Goal: Use online tool/utility: Utilize a website feature to perform a specific function

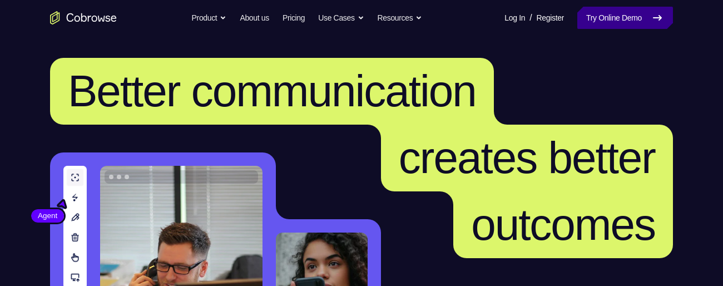
click at [615, 17] on link "Try Online Demo" at bounding box center [625, 18] width 96 height 22
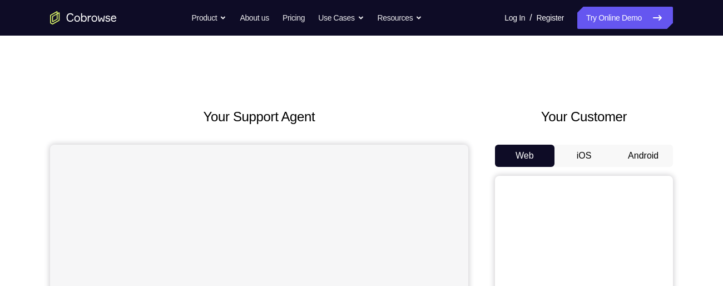
click at [634, 154] on button "Android" at bounding box center [642, 156] width 59 height 22
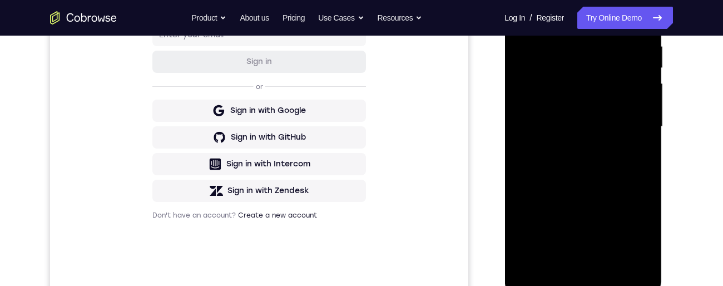
scroll to position [288, 0]
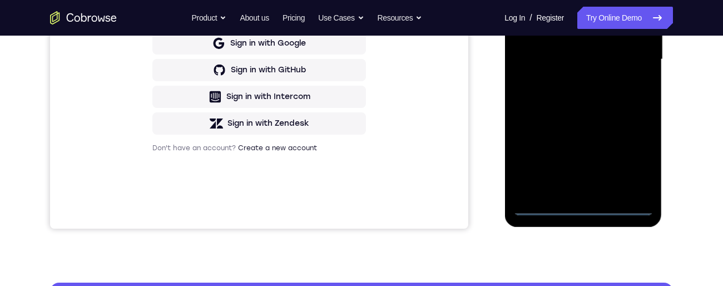
click at [581, 208] on div at bounding box center [583, 59] width 140 height 311
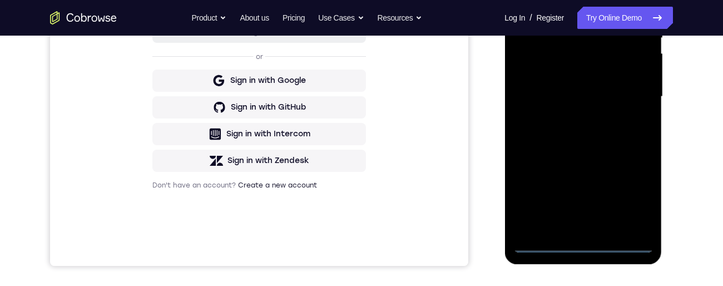
scroll to position [245, 0]
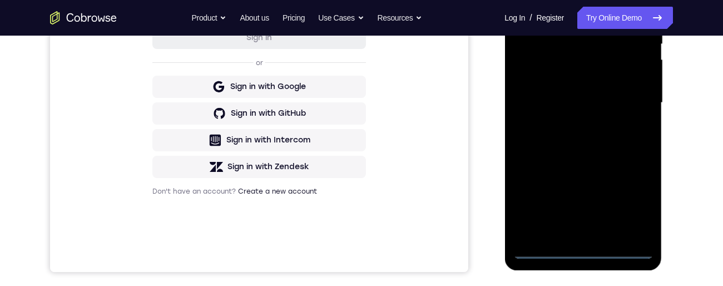
click at [638, 207] on div at bounding box center [583, 102] width 140 height 311
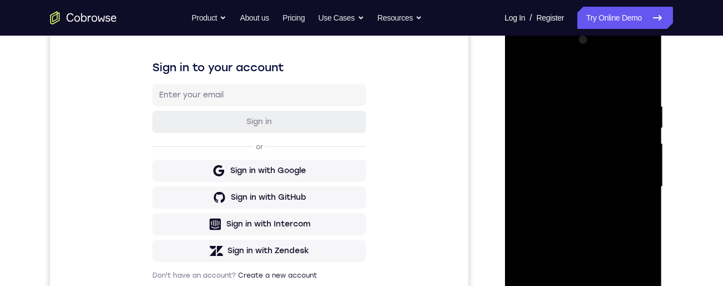
scroll to position [142, 0]
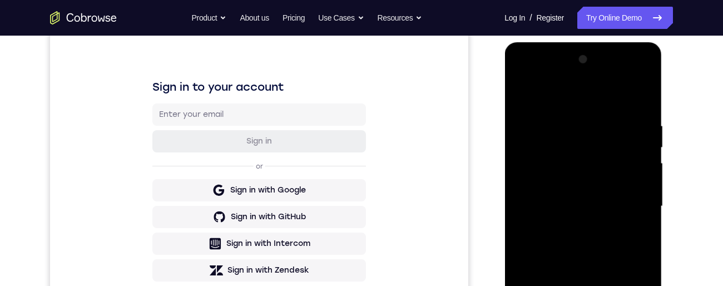
click at [598, 97] on div at bounding box center [583, 206] width 140 height 311
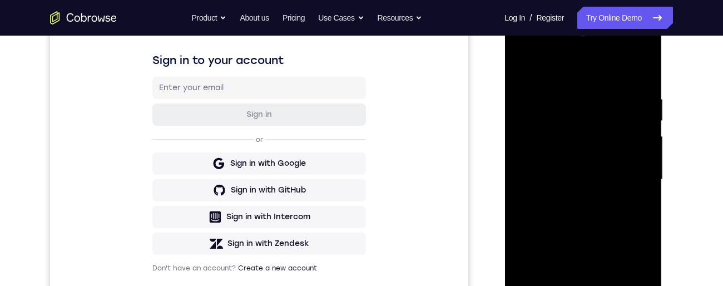
click at [630, 172] on div at bounding box center [583, 179] width 140 height 311
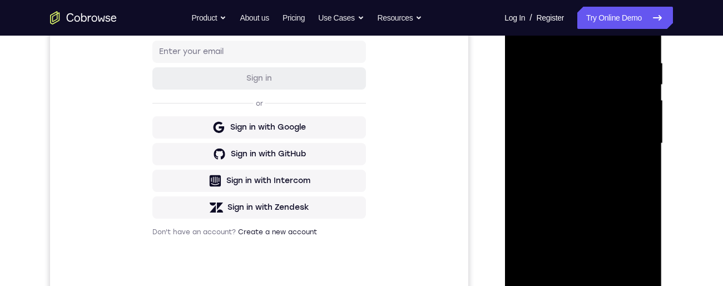
scroll to position [231, 0]
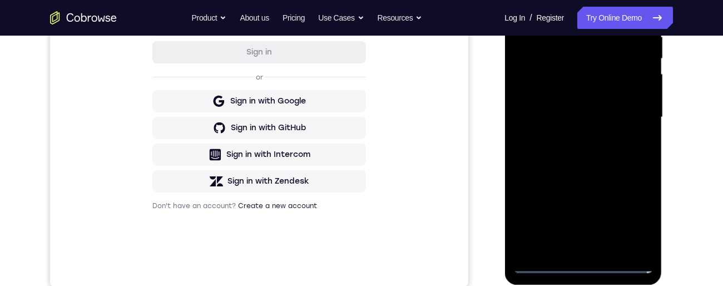
click at [574, 248] on div at bounding box center [583, 117] width 140 height 311
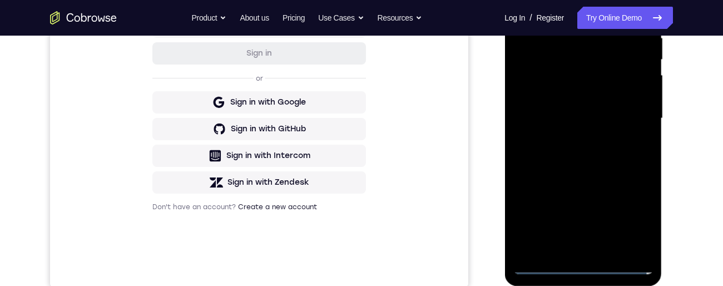
scroll to position [213, 0]
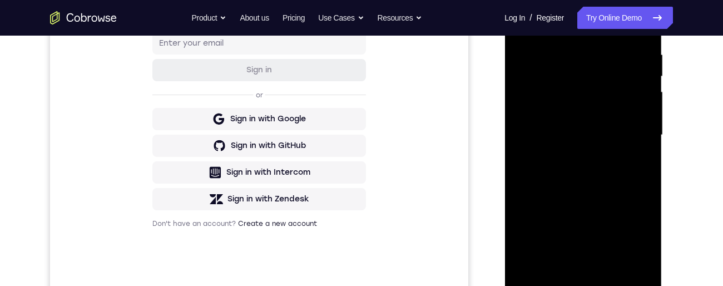
click at [624, 121] on div at bounding box center [583, 134] width 140 height 311
click at [538, 110] on div at bounding box center [583, 134] width 140 height 311
click at [581, 141] on div at bounding box center [583, 134] width 140 height 311
click at [593, 176] on div at bounding box center [583, 134] width 140 height 311
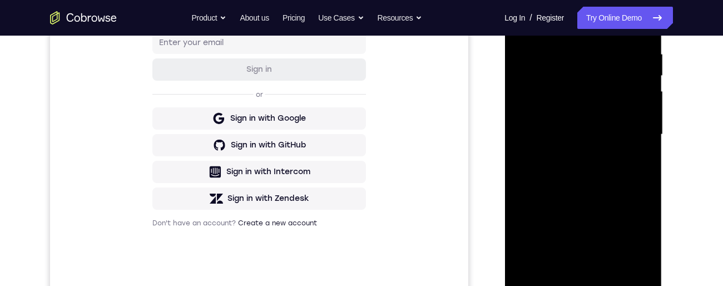
scroll to position [183, 0]
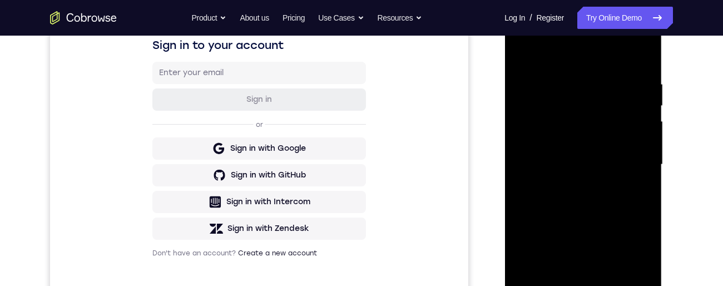
click at [583, 211] on div at bounding box center [583, 164] width 140 height 311
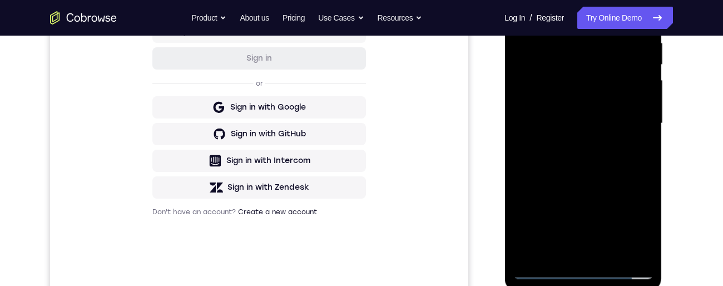
click at [558, 258] on div at bounding box center [583, 123] width 140 height 311
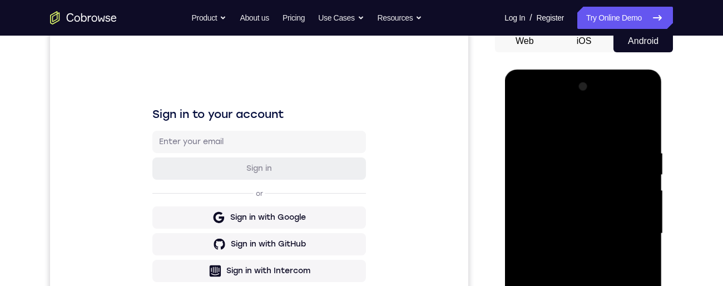
scroll to position [28, 0]
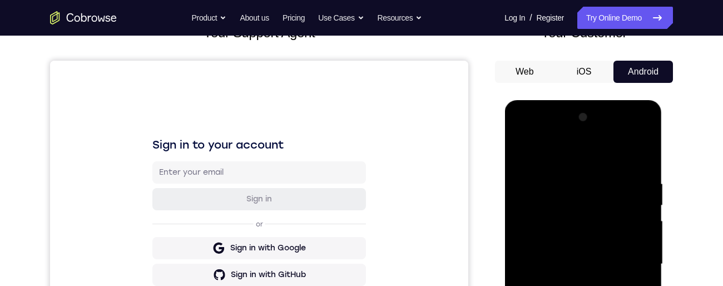
scroll to position [101, 0]
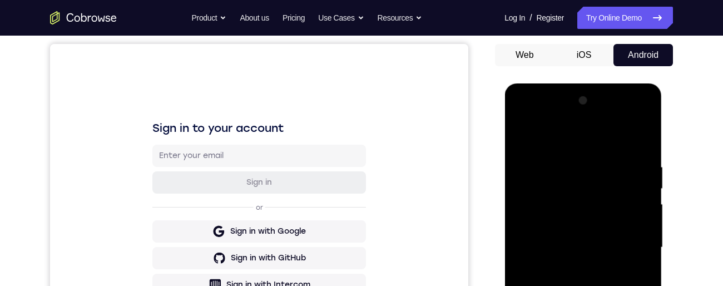
click at [551, 250] on div at bounding box center [583, 247] width 140 height 311
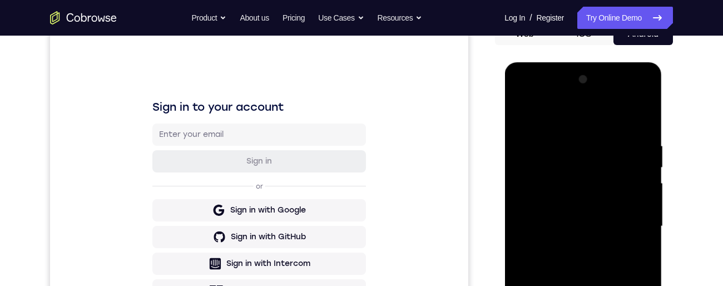
click at [520, 212] on div at bounding box center [583, 226] width 140 height 311
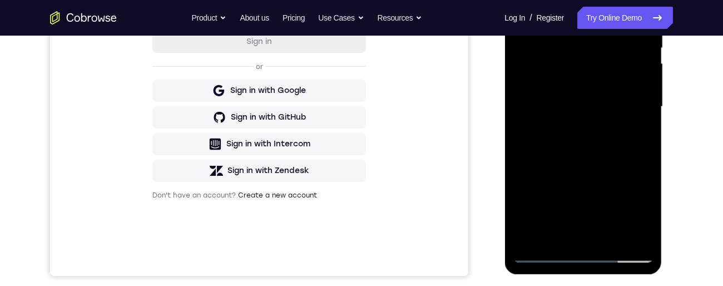
scroll to position [261, 0]
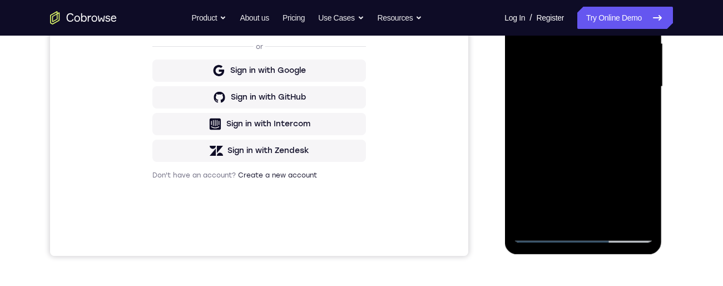
click at [545, 84] on div at bounding box center [583, 86] width 140 height 311
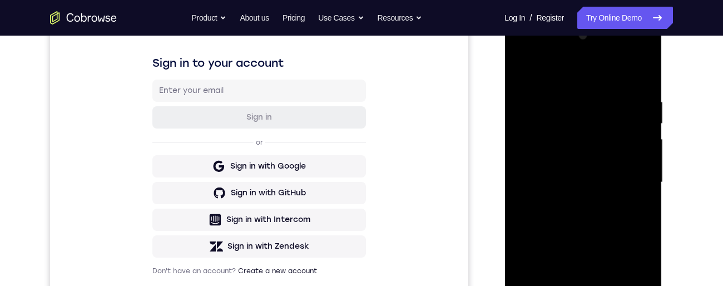
scroll to position [160, 0]
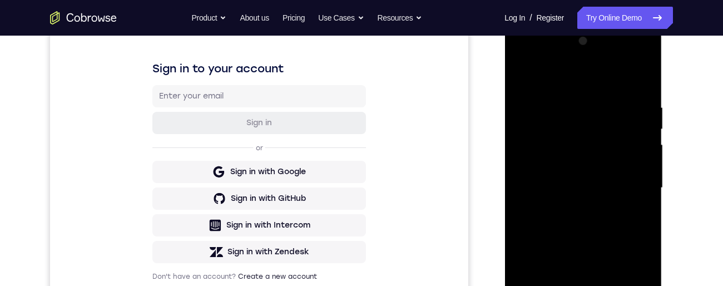
click at [525, 79] on div at bounding box center [583, 187] width 140 height 311
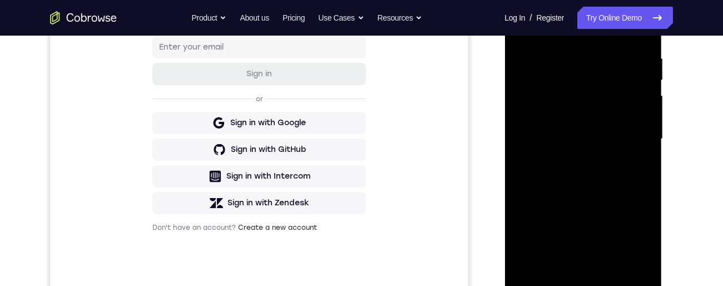
click at [534, 191] on div at bounding box center [583, 138] width 140 height 311
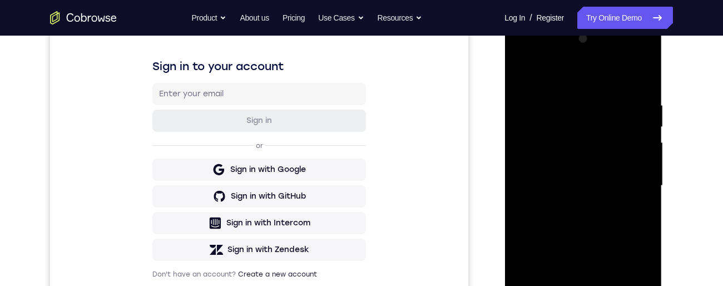
click at [524, 79] on div at bounding box center [583, 185] width 140 height 311
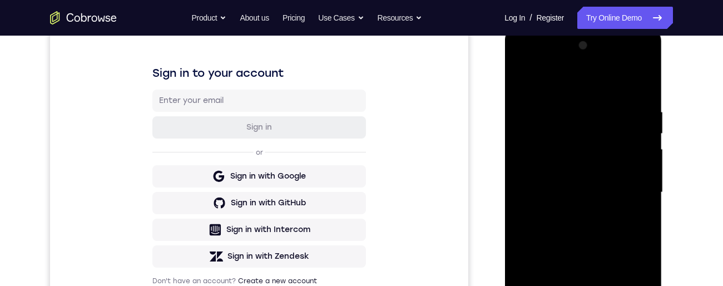
click at [521, 82] on div at bounding box center [583, 192] width 140 height 311
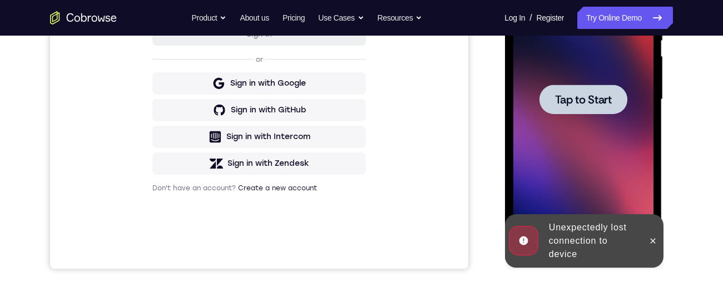
scroll to position [268, 0]
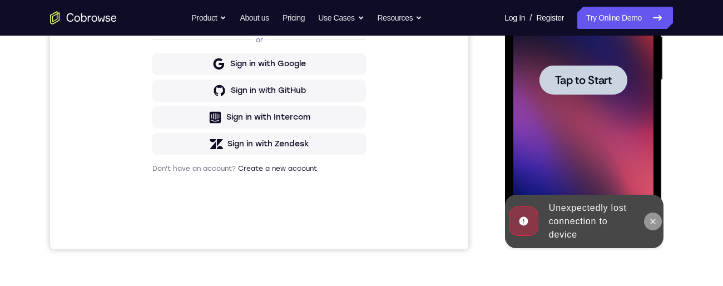
click at [652, 218] on icon at bounding box center [652, 221] width 9 height 9
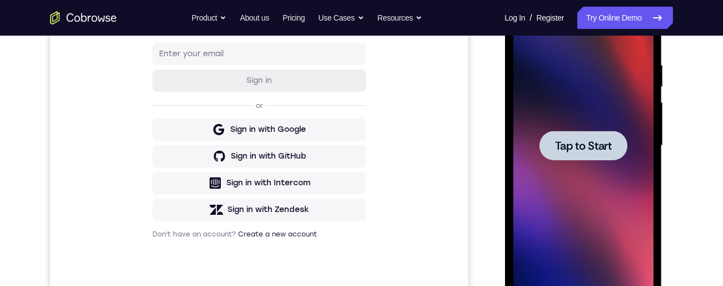
click at [581, 153] on div at bounding box center [583, 145] width 88 height 29
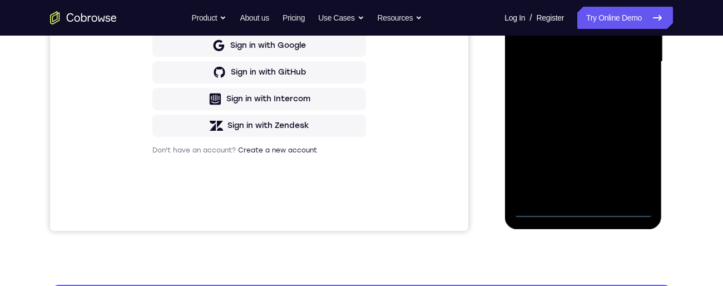
scroll to position [296, 0]
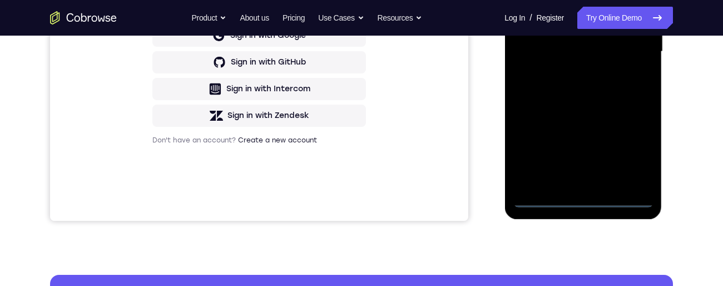
click at [578, 202] on div at bounding box center [583, 51] width 140 height 311
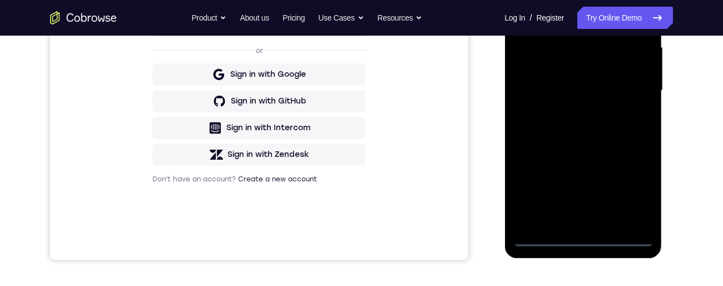
click at [628, 191] on div at bounding box center [583, 90] width 140 height 311
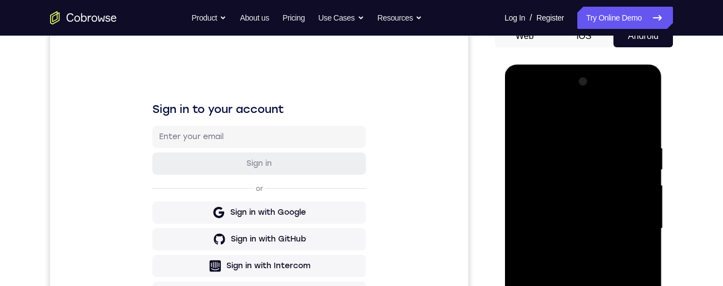
scroll to position [113, 0]
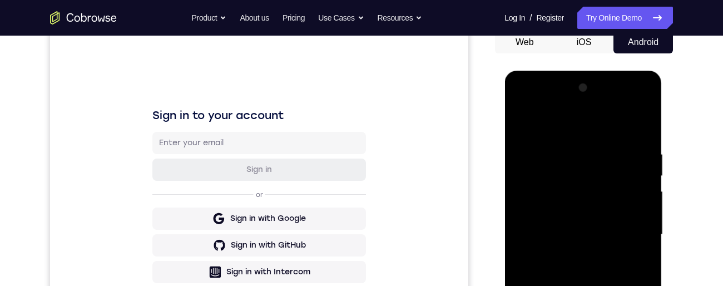
click at [580, 136] on div at bounding box center [583, 234] width 140 height 311
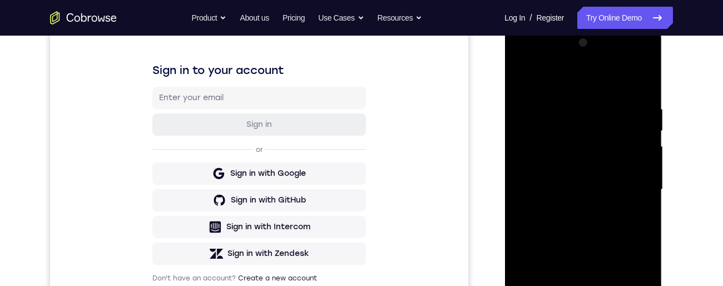
click at [631, 187] on div at bounding box center [583, 189] width 140 height 311
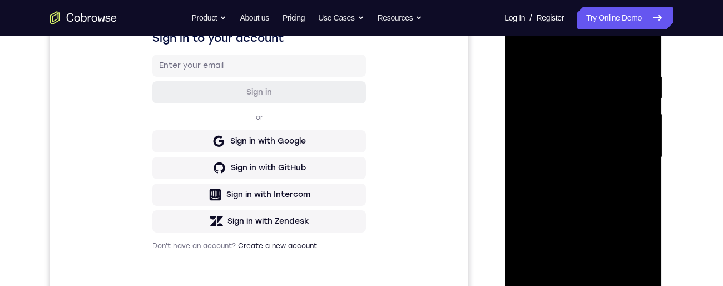
click at [572, 185] on div at bounding box center [583, 157] width 140 height 311
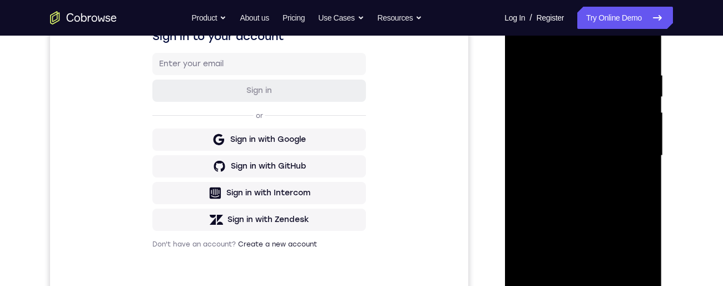
click at [615, 145] on div at bounding box center [583, 155] width 140 height 311
click at [548, 132] on div at bounding box center [583, 155] width 140 height 311
click at [576, 162] on div at bounding box center [583, 155] width 140 height 311
click at [589, 196] on div at bounding box center [583, 155] width 140 height 311
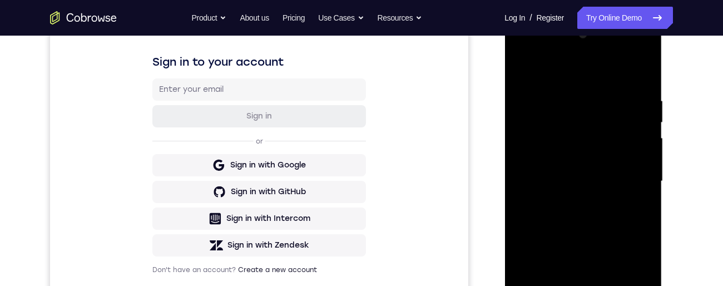
scroll to position [153, 0]
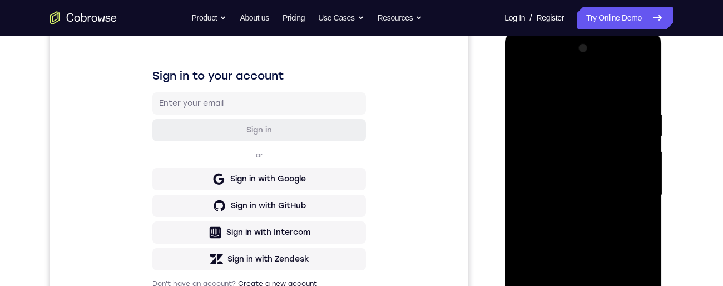
click at [579, 231] on div at bounding box center [583, 194] width 140 height 311
click at [584, 237] on div at bounding box center [583, 194] width 140 height 311
click at [638, 102] on div at bounding box center [583, 194] width 140 height 311
click at [647, 176] on div at bounding box center [583, 194] width 140 height 311
click at [644, 177] on div at bounding box center [583, 194] width 140 height 311
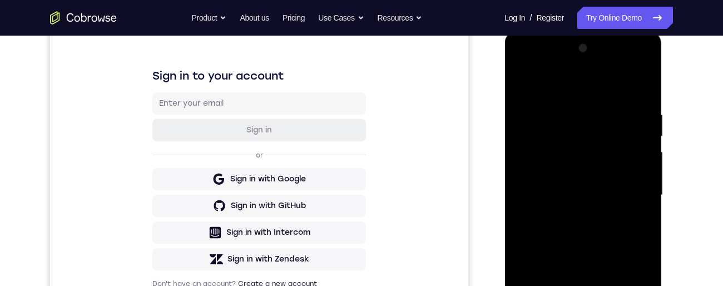
click at [645, 178] on div at bounding box center [583, 194] width 140 height 311
click at [644, 178] on div at bounding box center [583, 194] width 140 height 311
click at [644, 181] on div at bounding box center [583, 194] width 140 height 311
click at [647, 177] on div at bounding box center [583, 194] width 140 height 311
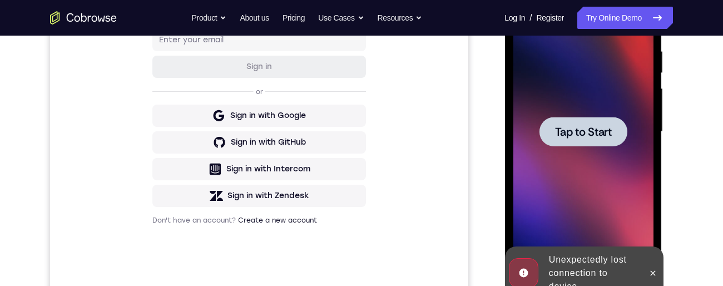
scroll to position [228, 0]
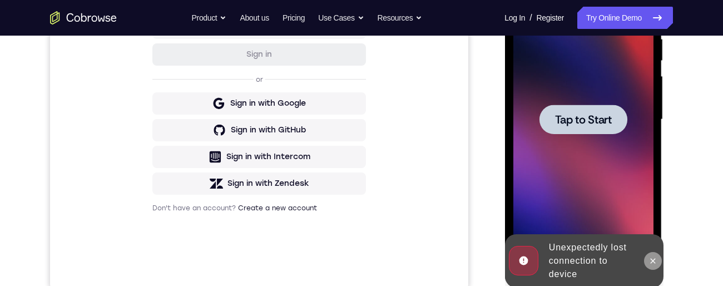
click at [654, 266] on button at bounding box center [652, 261] width 18 height 18
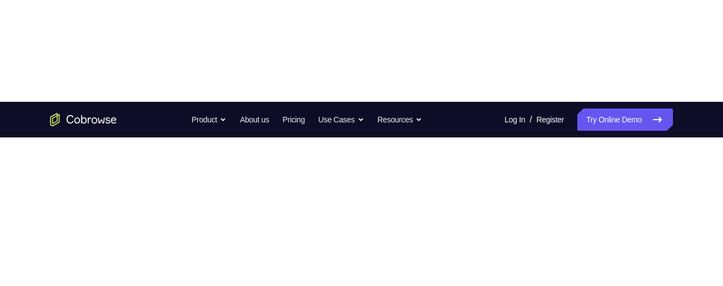
scroll to position [133, 0]
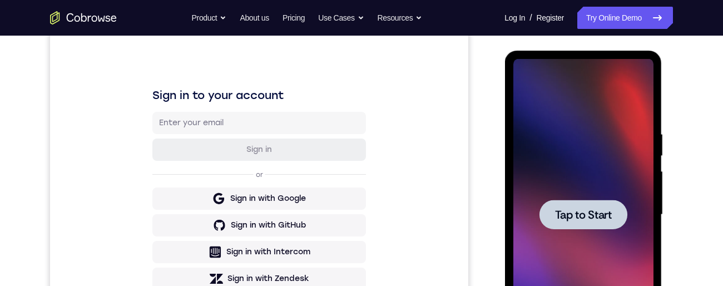
click at [581, 220] on span "Tap to Start" at bounding box center [582, 214] width 57 height 11
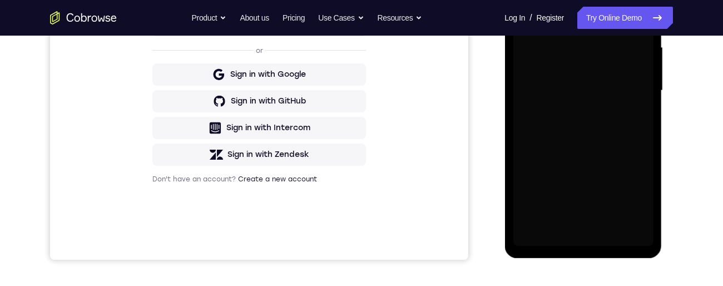
scroll to position [282, 0]
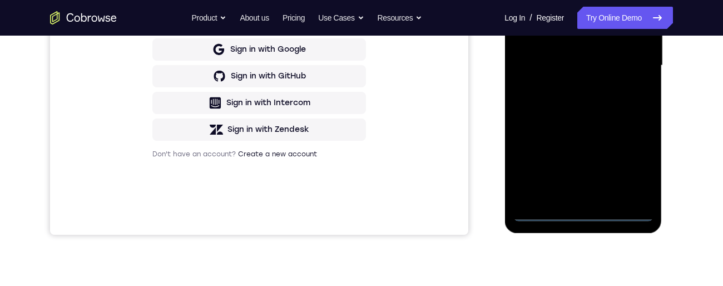
click at [585, 219] on div at bounding box center [583, 65] width 140 height 311
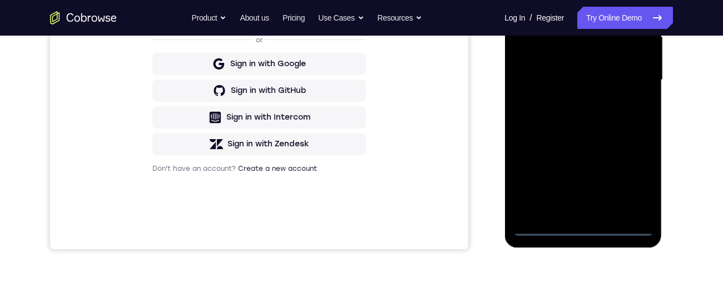
click at [638, 182] on div at bounding box center [583, 79] width 140 height 311
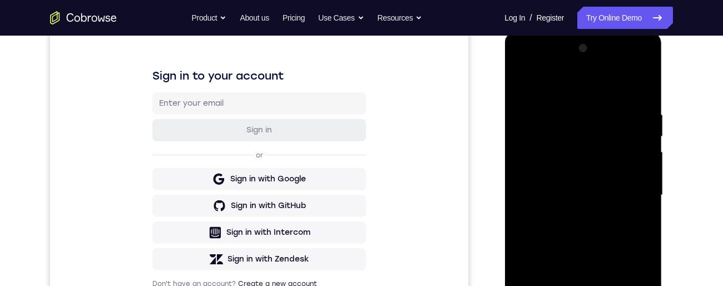
scroll to position [141, 0]
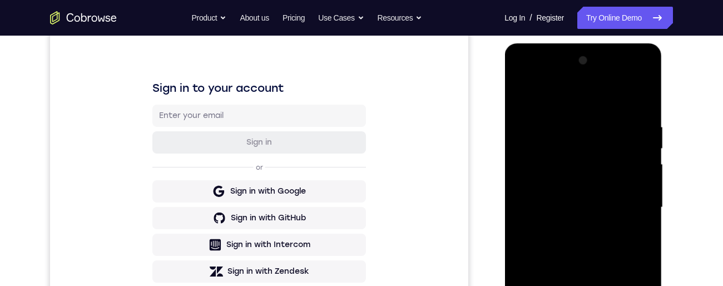
click at [603, 105] on div at bounding box center [583, 207] width 140 height 311
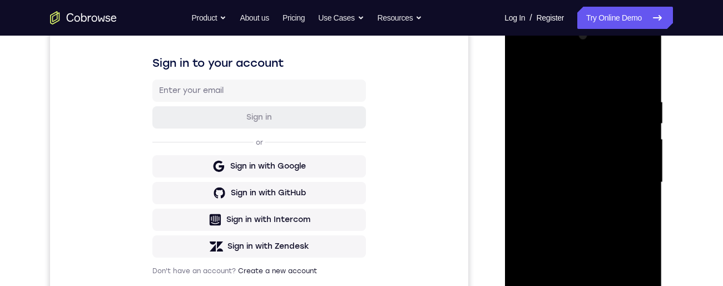
click at [636, 185] on div at bounding box center [583, 182] width 140 height 311
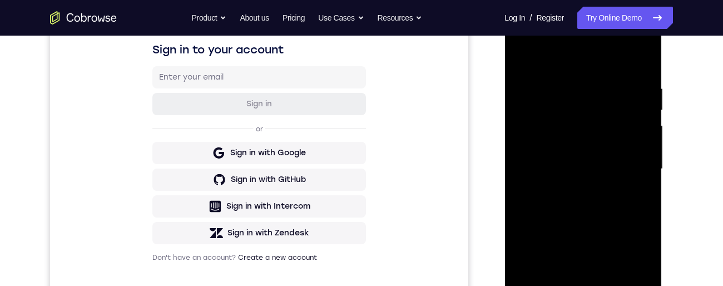
click at [573, 195] on div at bounding box center [583, 168] width 140 height 311
click at [613, 165] on div at bounding box center [583, 168] width 140 height 311
click at [535, 150] on div at bounding box center [583, 168] width 140 height 311
click at [571, 175] on div at bounding box center [583, 168] width 140 height 311
click at [586, 210] on div at bounding box center [583, 168] width 140 height 311
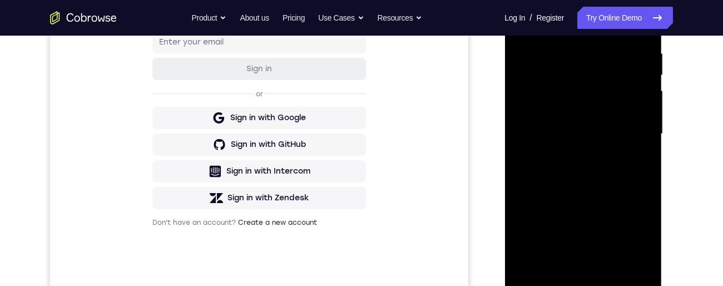
scroll to position [226, 0]
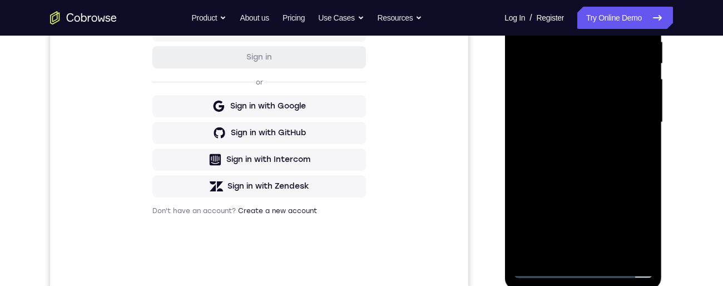
click at [586, 153] on div at bounding box center [583, 122] width 140 height 311
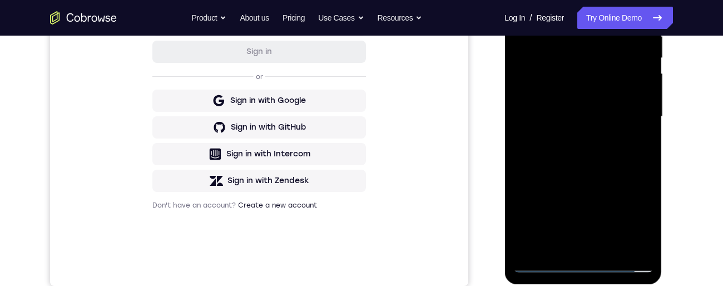
click at [608, 250] on div at bounding box center [583, 116] width 140 height 311
click at [578, 180] on div at bounding box center [583, 116] width 140 height 311
click at [577, 207] on div at bounding box center [583, 116] width 140 height 311
click at [639, 147] on div at bounding box center [583, 116] width 140 height 311
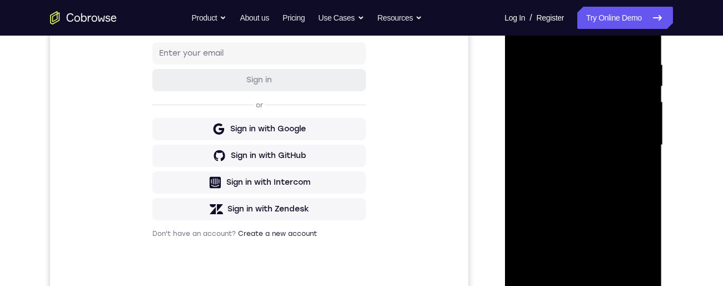
scroll to position [184, 0]
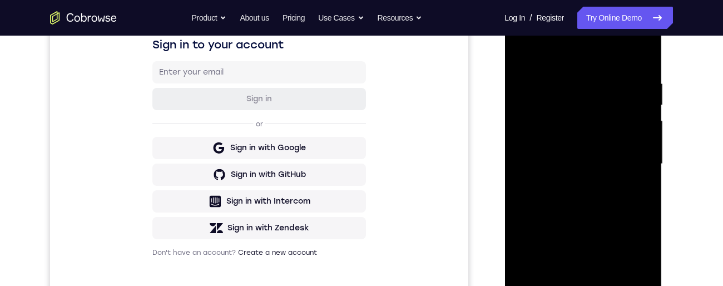
click at [519, 54] on div at bounding box center [583, 163] width 140 height 311
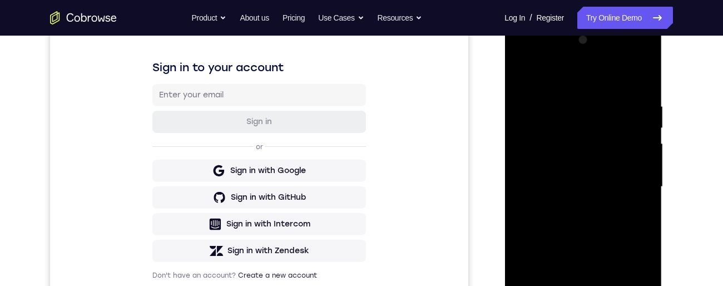
click at [561, 182] on div at bounding box center [583, 186] width 140 height 311
click at [520, 79] on div at bounding box center [583, 186] width 140 height 311
click at [525, 219] on div at bounding box center [583, 186] width 140 height 311
click at [561, 77] on div at bounding box center [583, 186] width 140 height 311
click at [521, 74] on div at bounding box center [583, 186] width 140 height 311
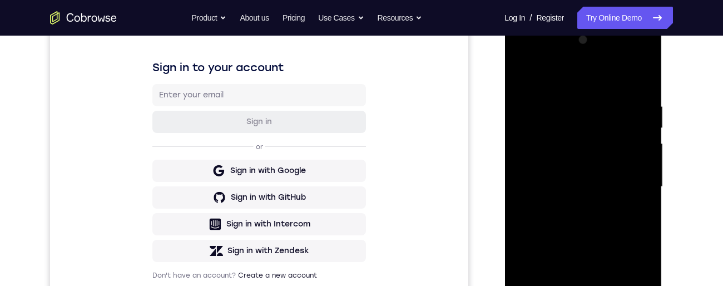
click at [587, 153] on div at bounding box center [583, 186] width 140 height 311
click at [519, 72] on div at bounding box center [583, 186] width 140 height 311
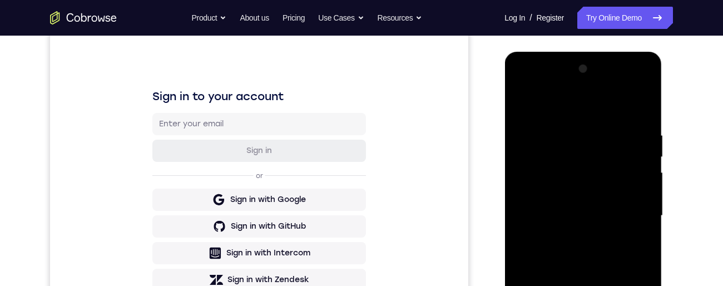
click at [520, 108] on div at bounding box center [583, 215] width 140 height 311
click at [593, 120] on div at bounding box center [583, 215] width 140 height 311
click at [528, 106] on div at bounding box center [583, 215] width 140 height 311
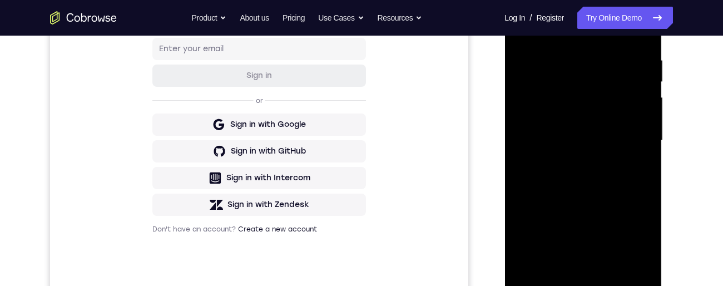
scroll to position [219, 0]
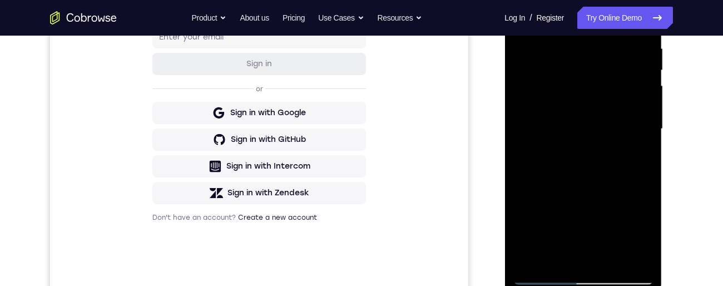
click at [561, 265] on div at bounding box center [583, 128] width 140 height 311
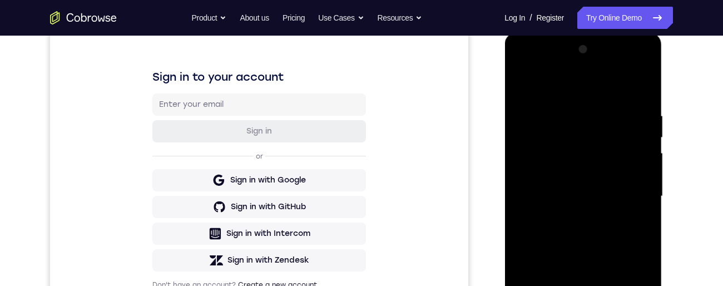
scroll to position [151, 0]
click at [584, 226] on div at bounding box center [583, 197] width 140 height 311
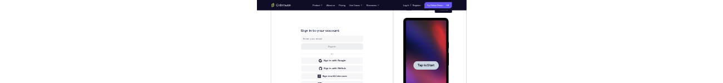
scroll to position [0, 0]
